Goal: Information Seeking & Learning: Learn about a topic

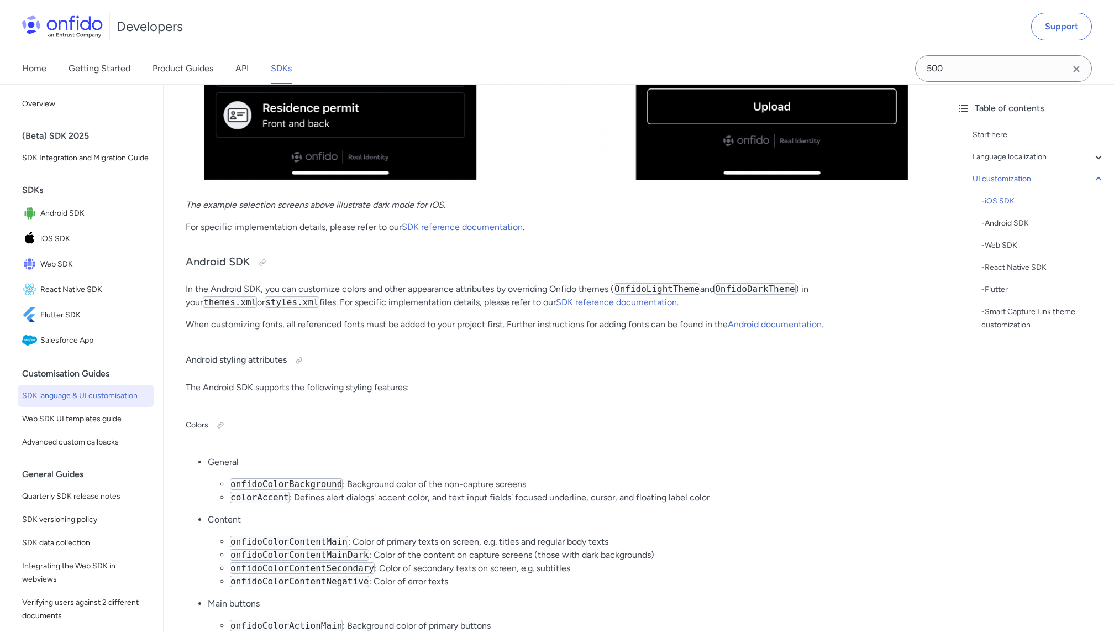
scroll to position [4280, 0]
click at [1011, 246] on div "- Web SDK" at bounding box center [1044, 245] width 124 height 13
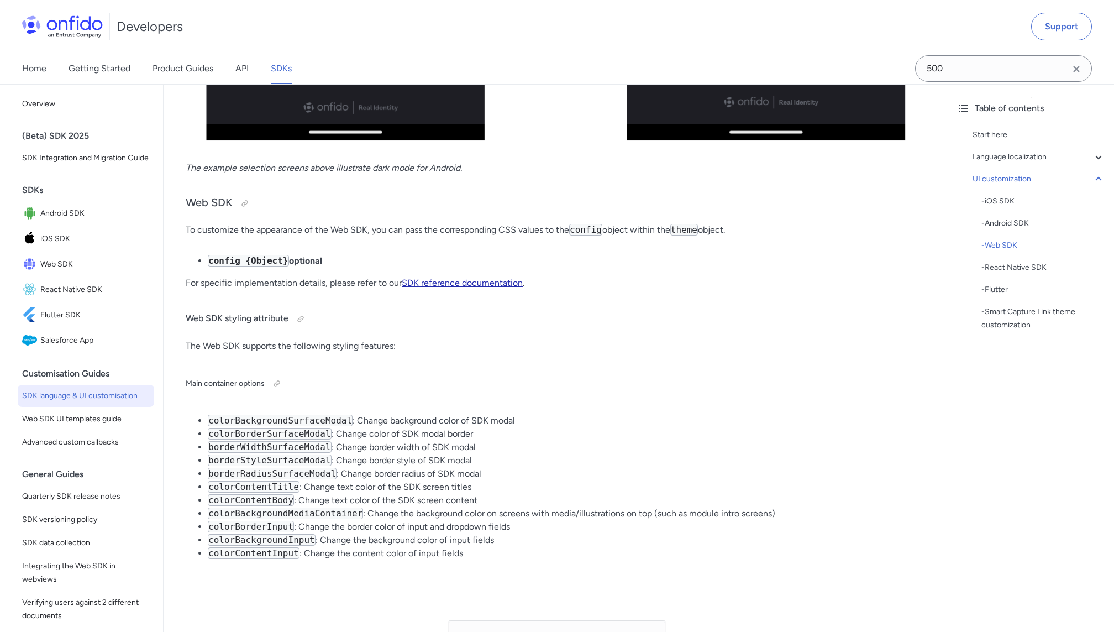
scroll to position [6880, 0]
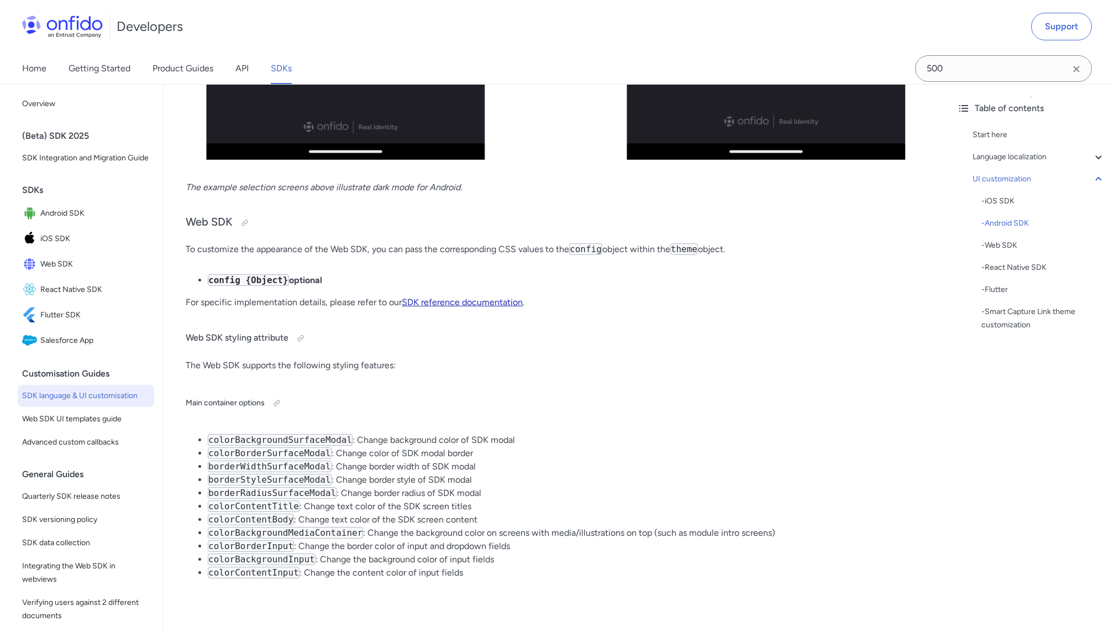
click at [459, 298] on link "SDK reference documentation" at bounding box center [462, 302] width 121 height 11
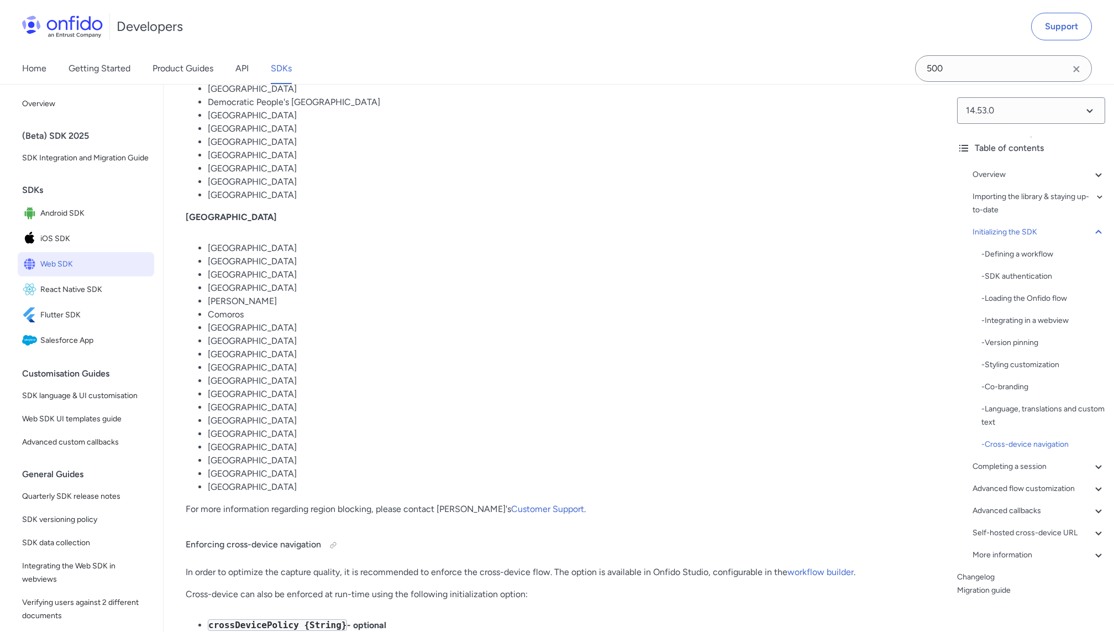
scroll to position [7908, 0]
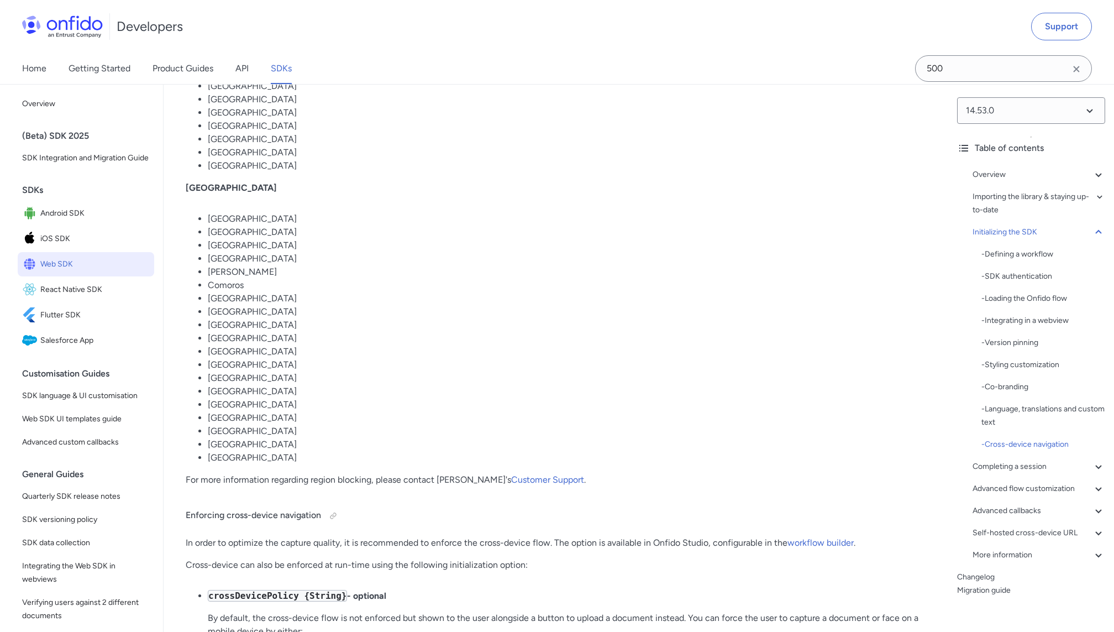
click at [1108, 488] on div "14.53.0 Table of contents Overview - Environments and testing with the SDK - Go…" at bounding box center [1031, 358] width 166 height 548
click at [1103, 488] on icon at bounding box center [1098, 488] width 13 height 13
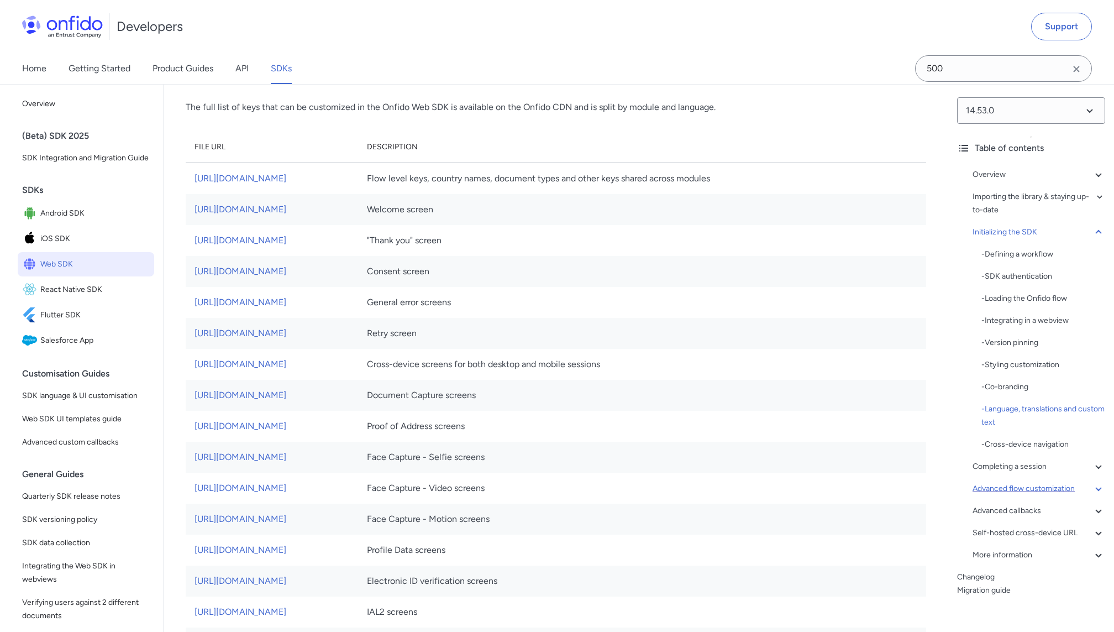
scroll to position [5953, 0]
click at [286, 206] on link "[URL][DOMAIN_NAME]" at bounding box center [241, 207] width 92 height 11
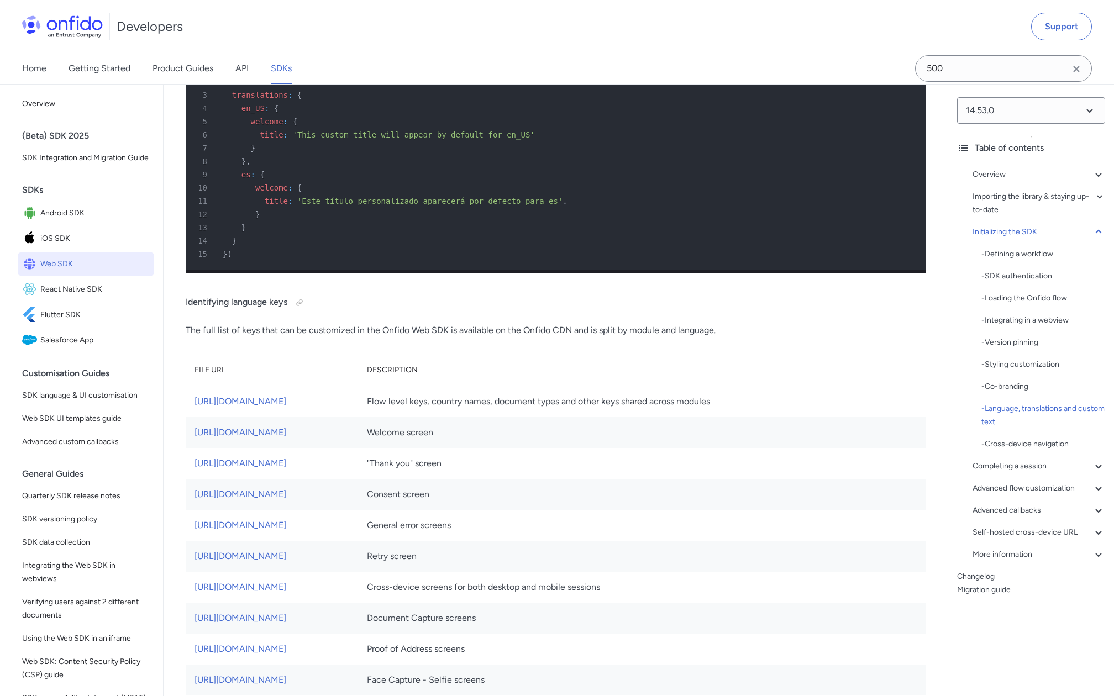
scroll to position [5738, 0]
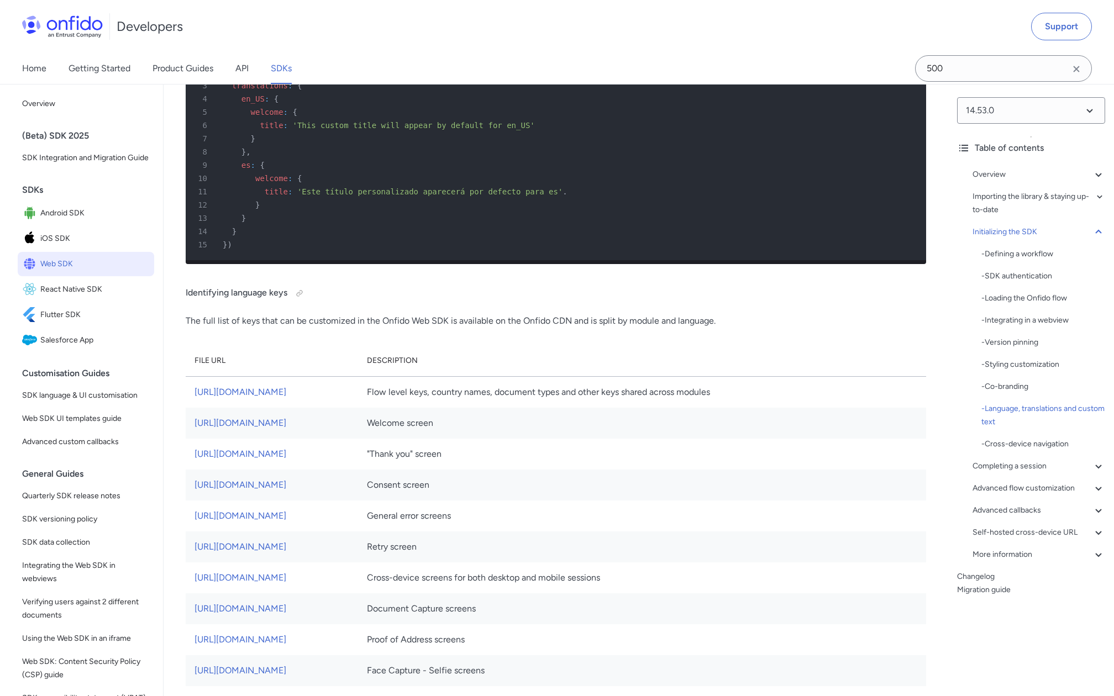
click at [59, 262] on span "Web SDK" at bounding box center [94, 263] width 109 height 15
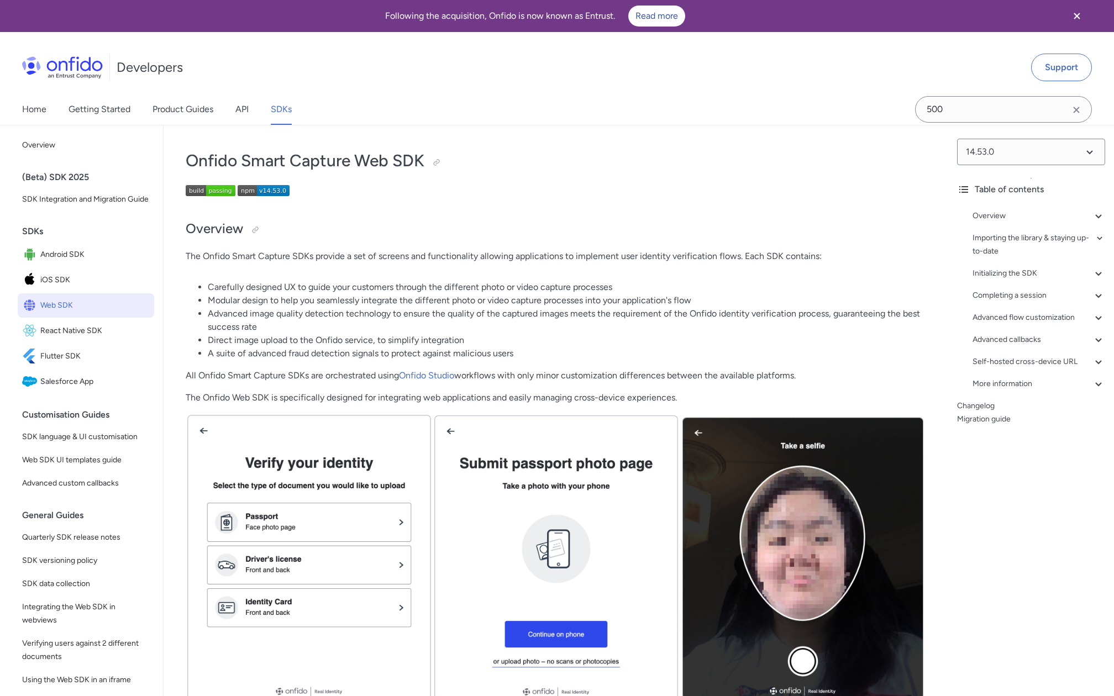
click at [269, 193] on img at bounding box center [264, 190] width 52 height 11
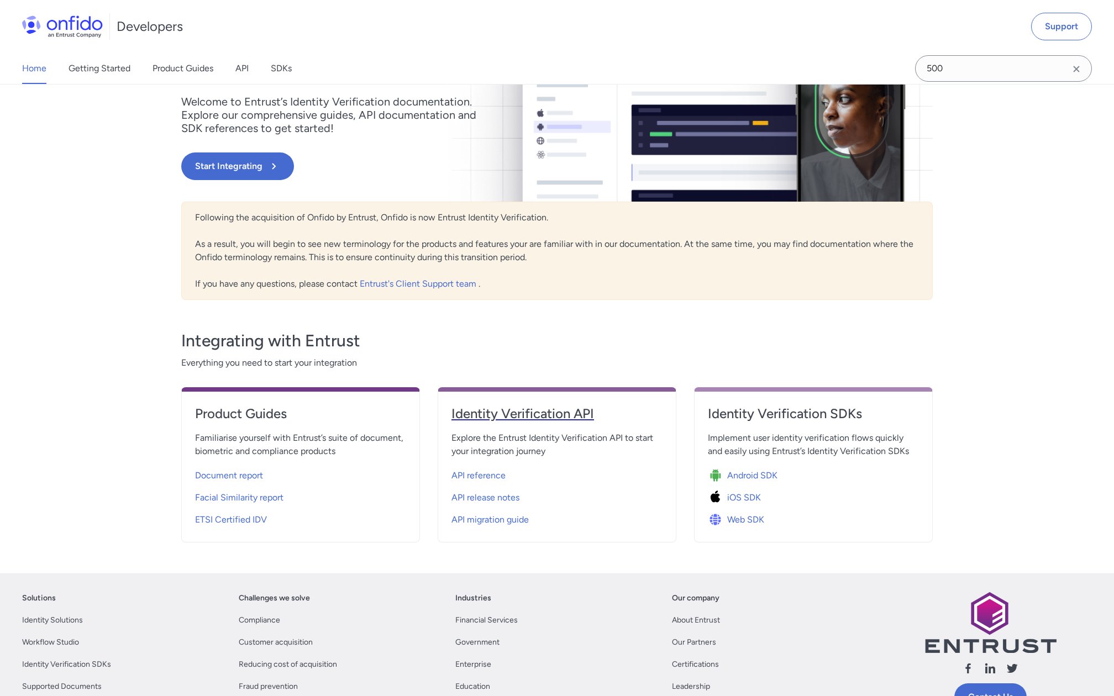
scroll to position [169, 0]
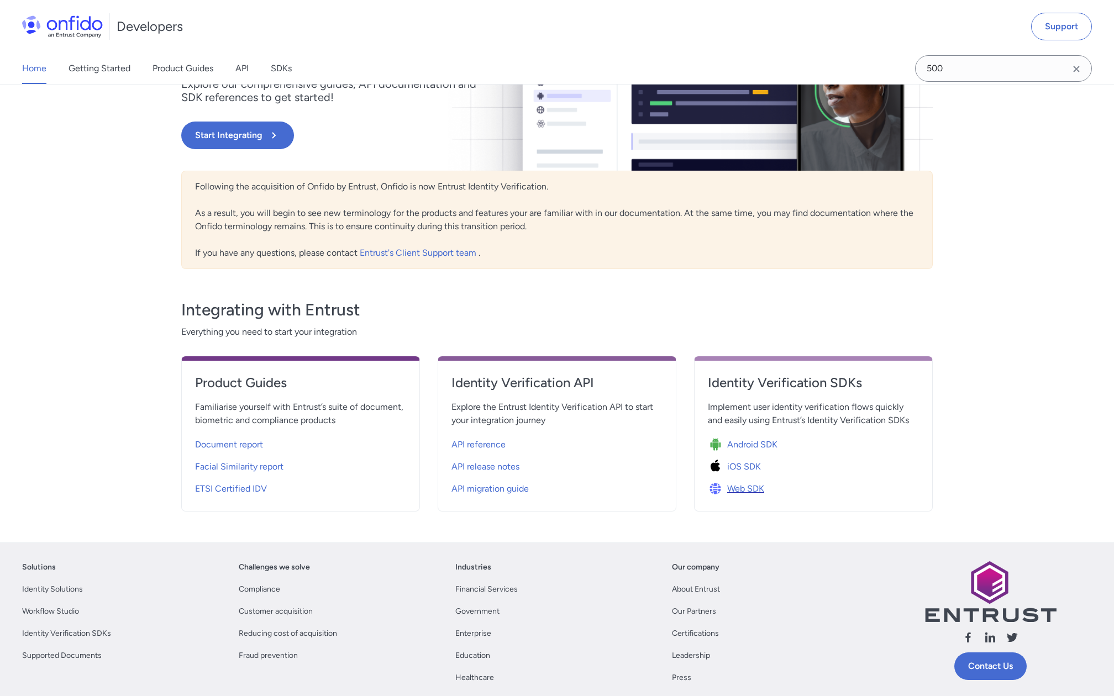
click at [749, 486] on span "Web SDK" at bounding box center [745, 488] width 37 height 13
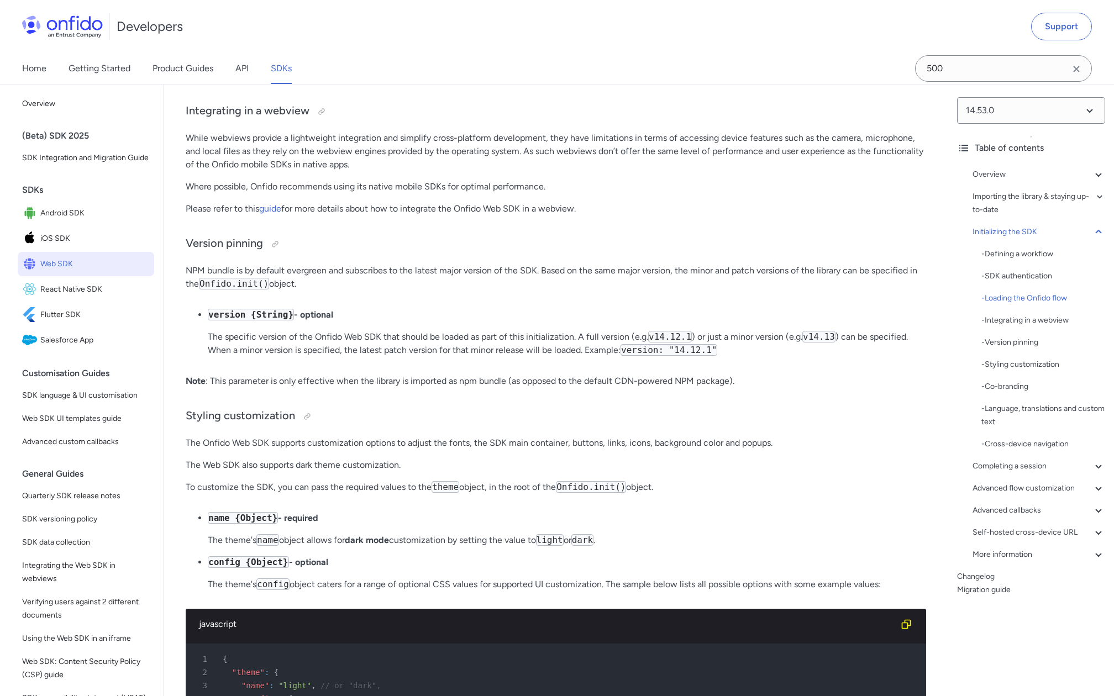
scroll to position [3233, 0]
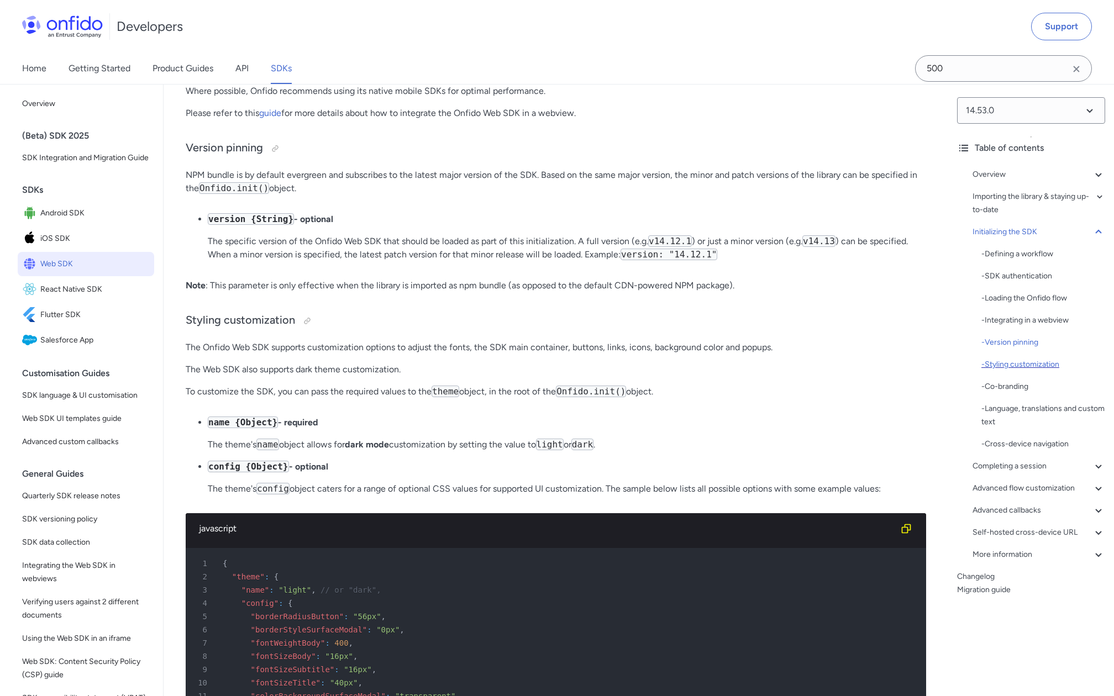
click at [1019, 367] on div "- Styling customization" at bounding box center [1044, 364] width 124 height 13
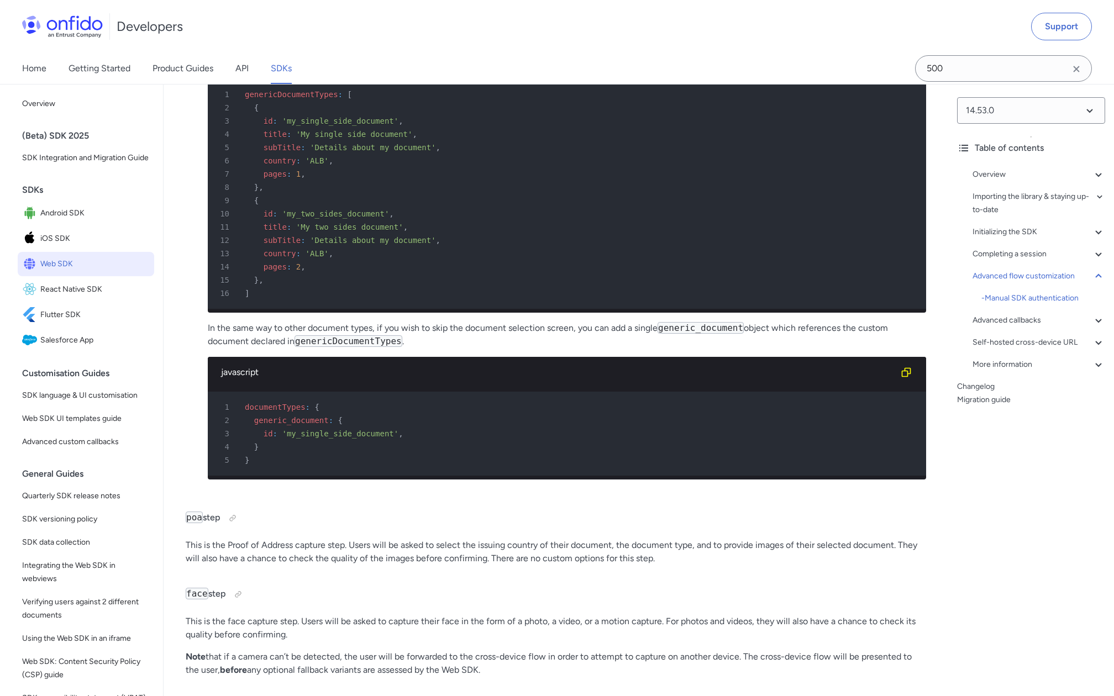
scroll to position [17823, 0]
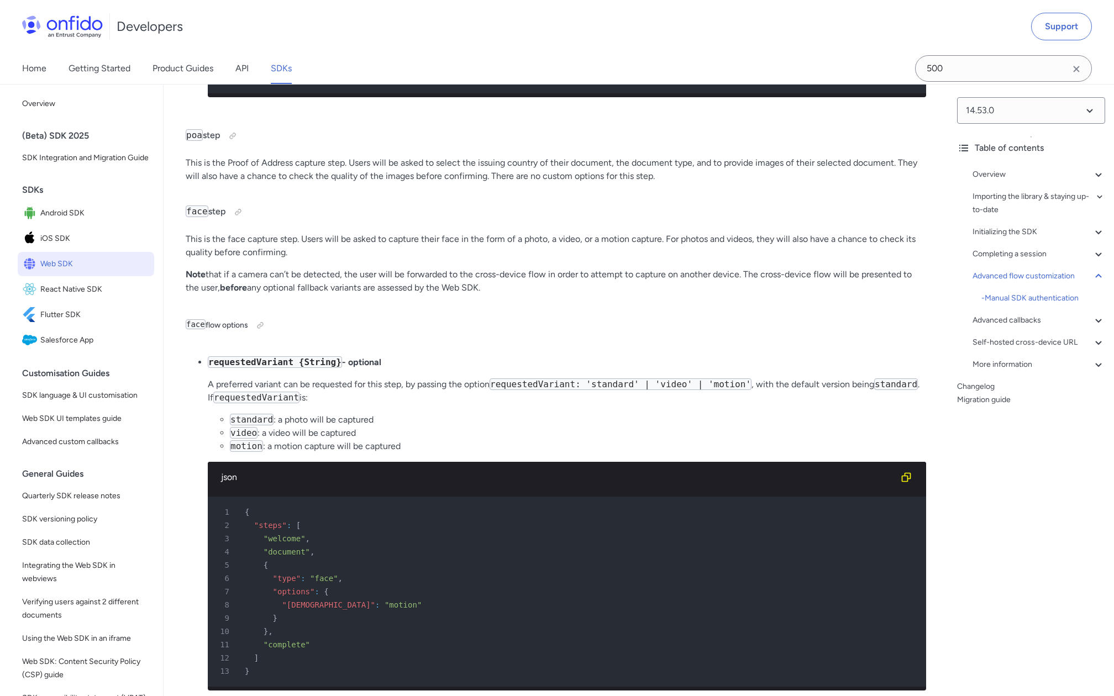
click at [77, 136] on div "(Beta) SDK 2025" at bounding box center [90, 136] width 137 height 22
click at [41, 137] on div "(Beta) SDK 2025" at bounding box center [90, 136] width 137 height 22
click at [279, 72] on link "SDKs" at bounding box center [281, 68] width 21 height 31
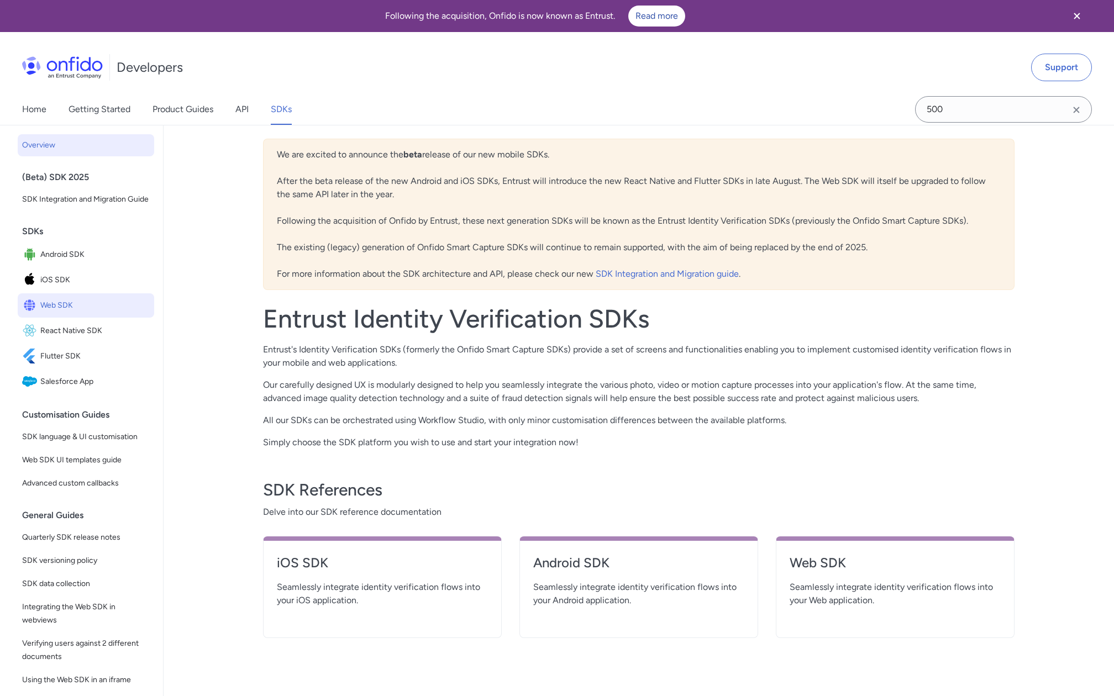
click at [67, 311] on span "Web SDK" at bounding box center [94, 305] width 109 height 15
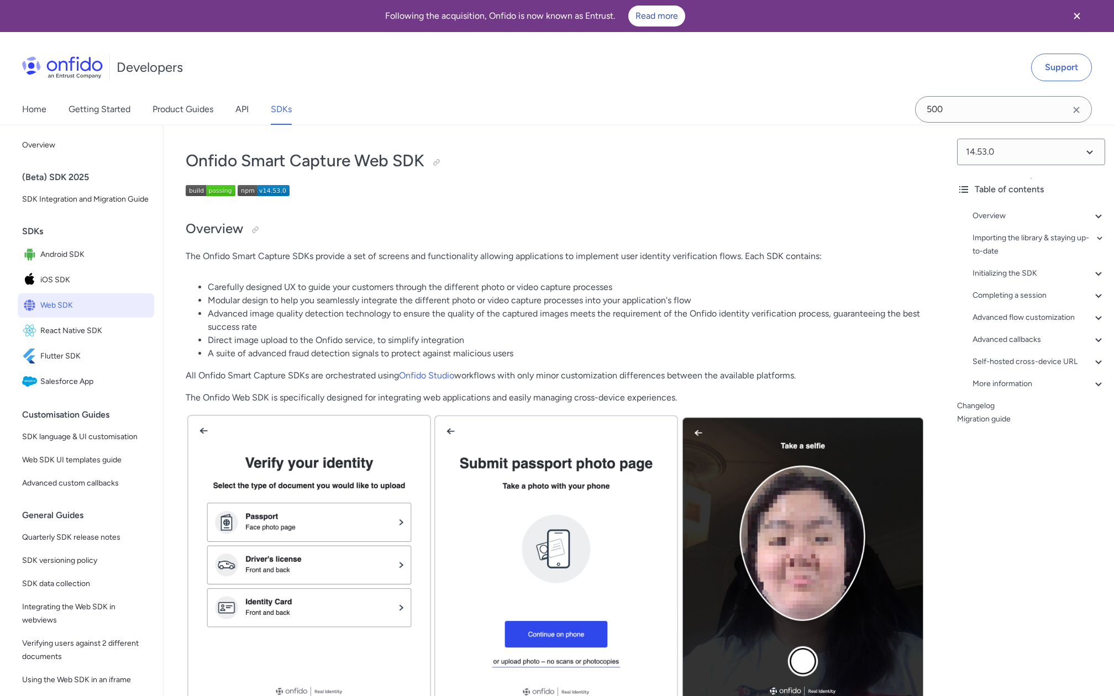
click at [265, 190] on img at bounding box center [264, 190] width 52 height 11
